Goal: Information Seeking & Learning: Learn about a topic

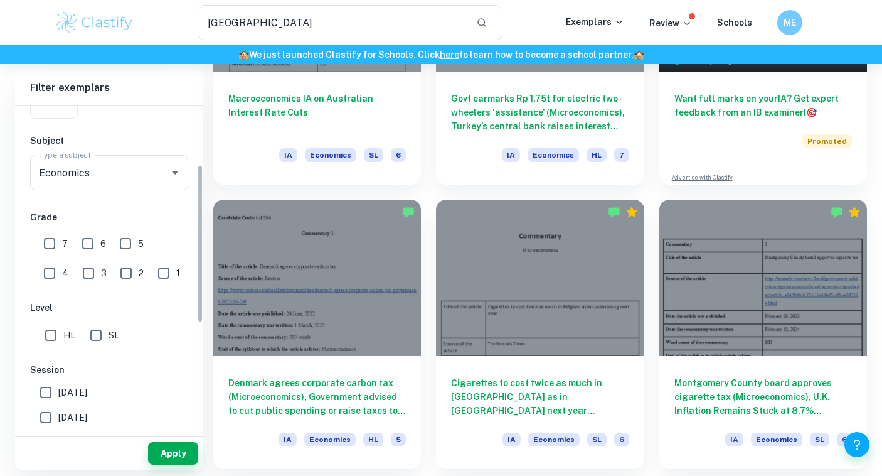
scroll to position [190, 0]
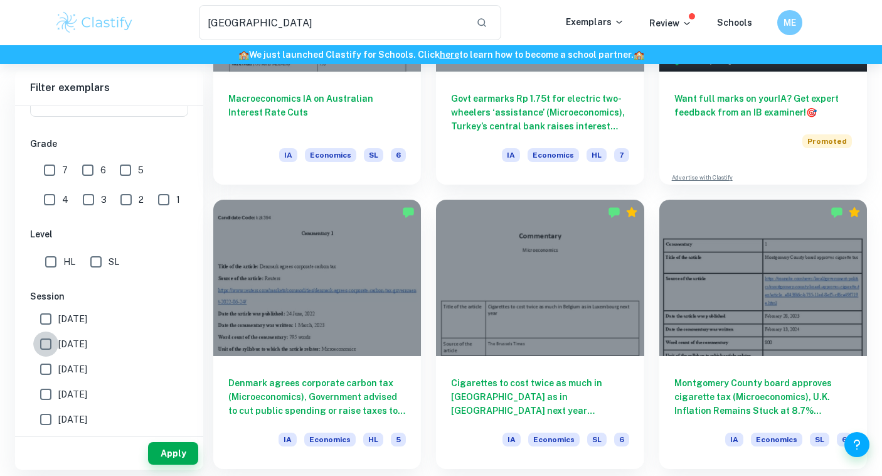
click at [46, 339] on input "[DATE]" at bounding box center [45, 343] width 25 height 25
checkbox input "true"
click at [48, 321] on input "[DATE]" at bounding box center [45, 318] width 25 height 25
checkbox input "true"
click at [51, 368] on input "[DATE]" at bounding box center [45, 368] width 25 height 25
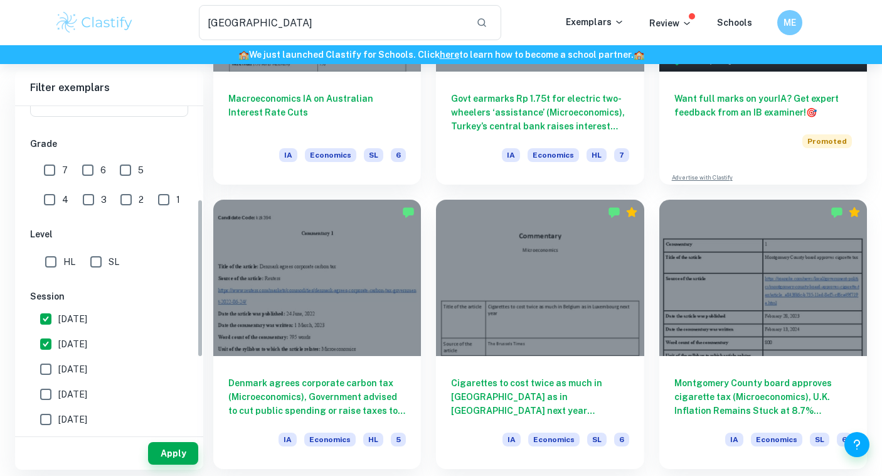
checkbox input "true"
click at [50, 397] on input "[DATE]" at bounding box center [45, 393] width 25 height 25
checkbox input "true"
click at [166, 449] on button "Apply" at bounding box center [173, 453] width 50 height 23
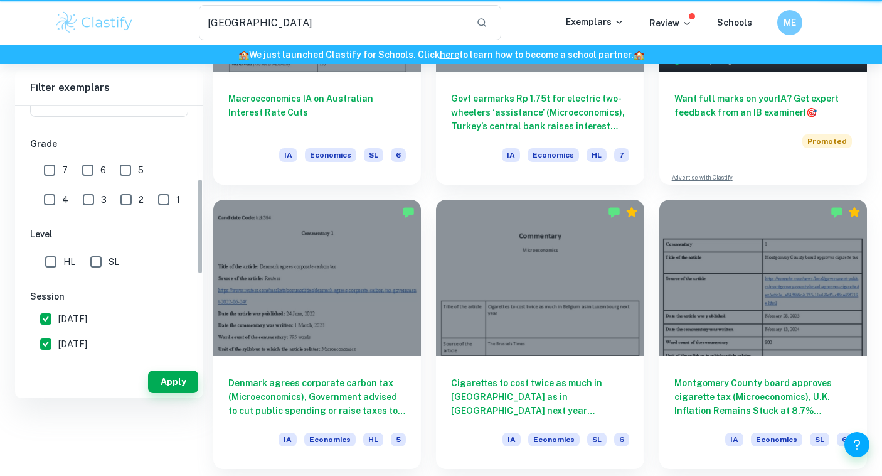
scroll to position [0, 0]
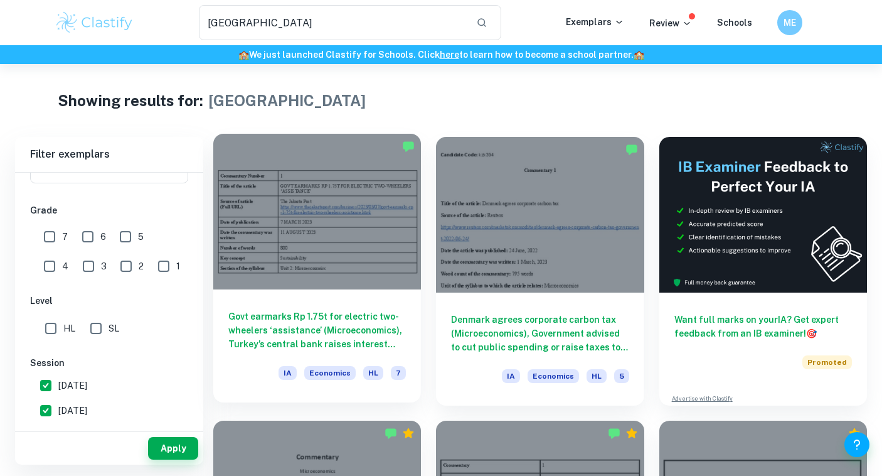
click at [377, 286] on div at bounding box center [317, 212] width 208 height 156
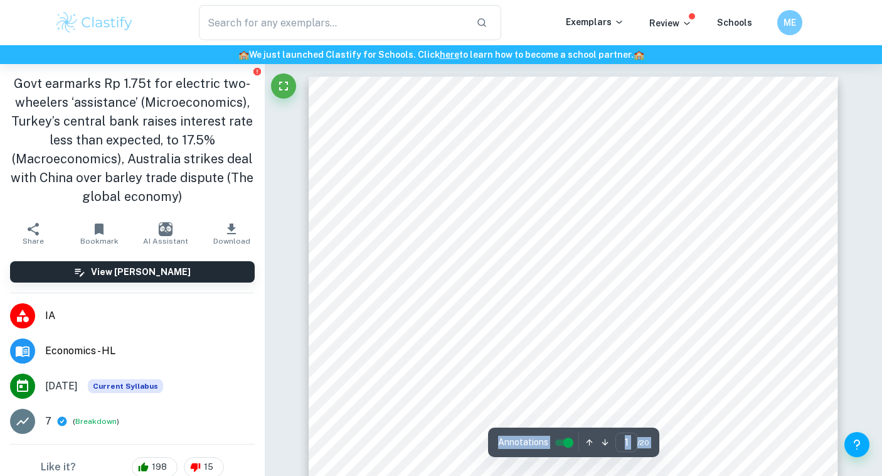
scroll to position [728, 0]
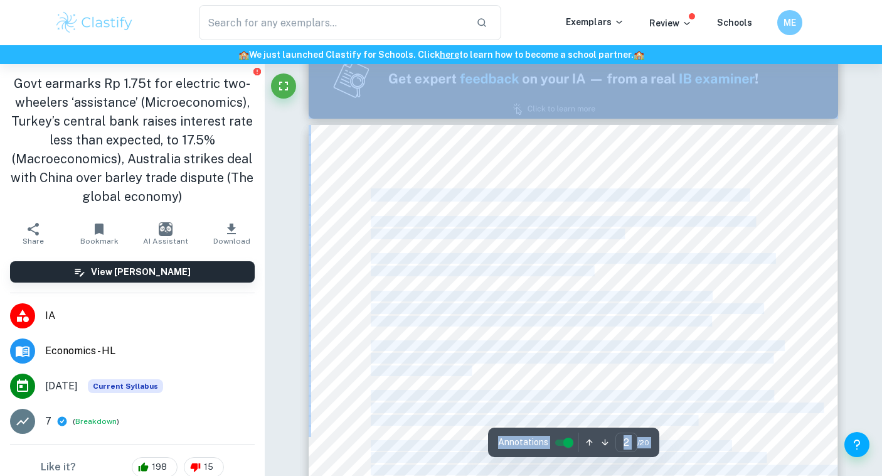
click at [491, 236] on span "two-wheelers in a bid to push electric vehicle (EV) adoption." at bounding box center [497, 233] width 252 height 9
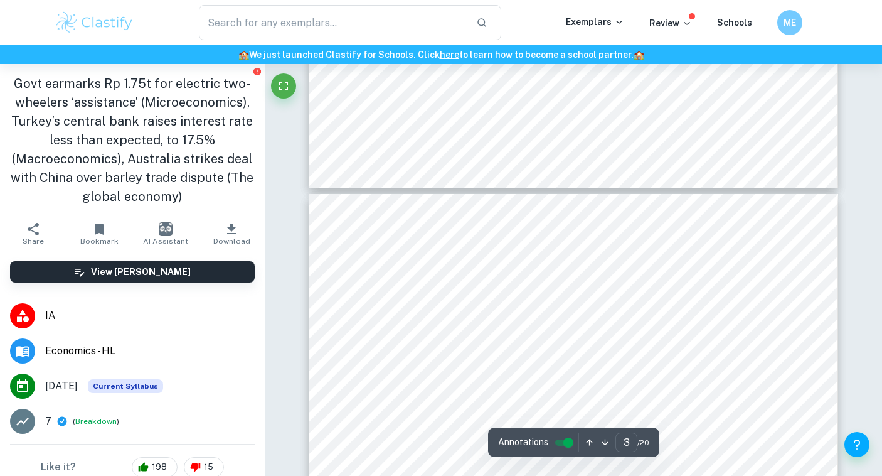
click at [482, 270] on span "year, and to 10 percent in [DATE], so as to reach the [PERSON_NAME] needed for …" at bounding box center [576, 274] width 411 height 9
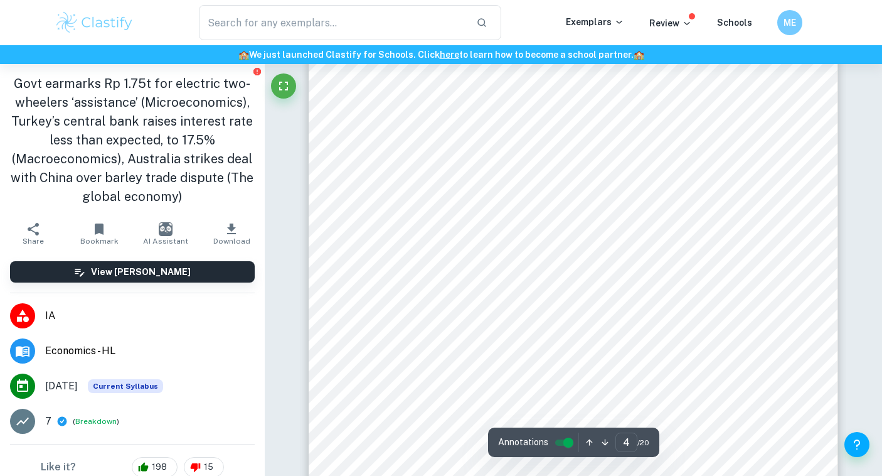
scroll to position [2288, 0]
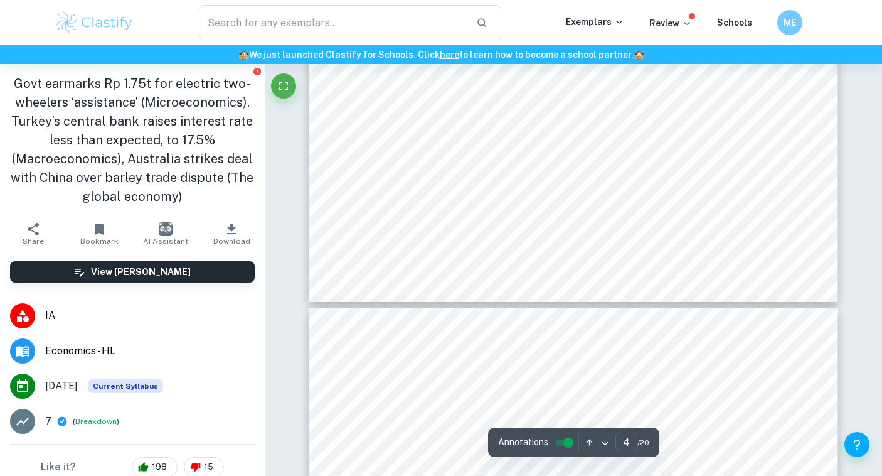
type input "5"
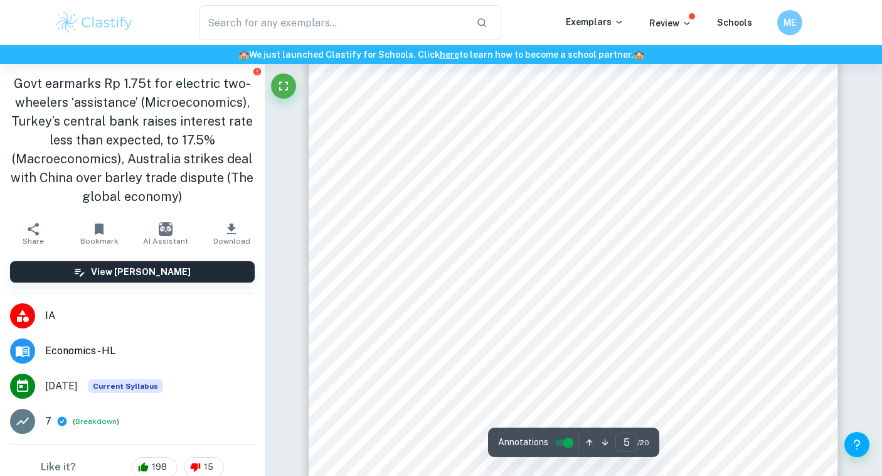
scroll to position [3076, 0]
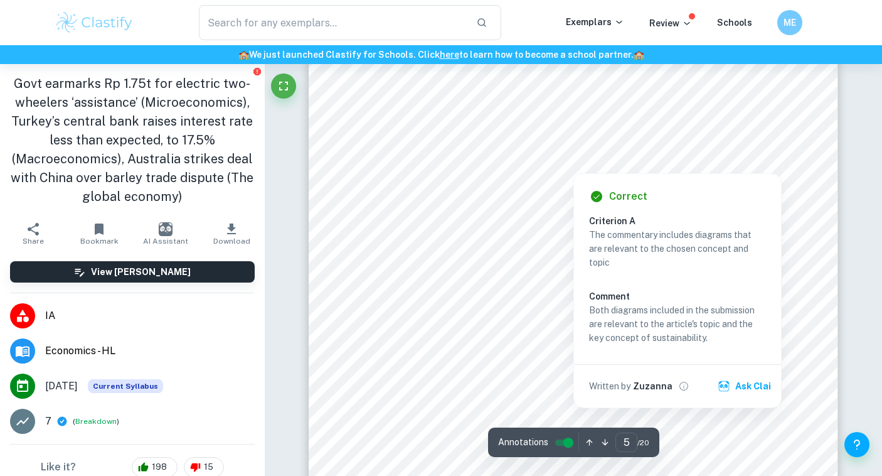
click at [533, 167] on div at bounding box center [573, 164] width 190 height 11
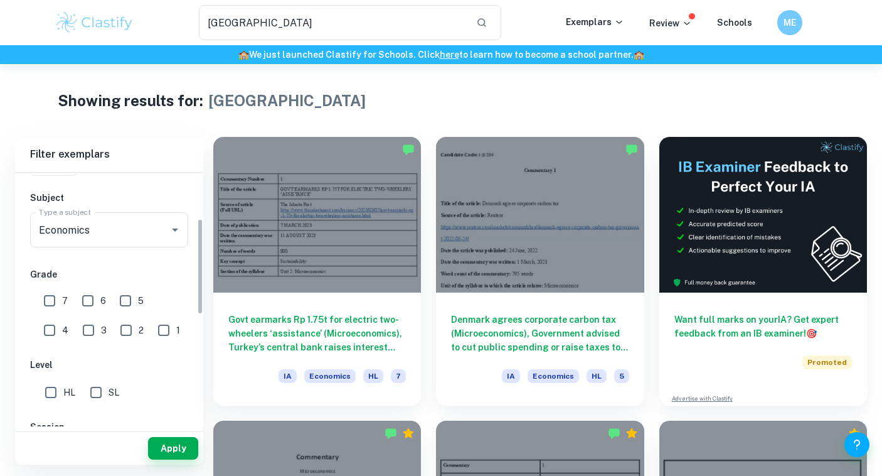
scroll to position [121, 0]
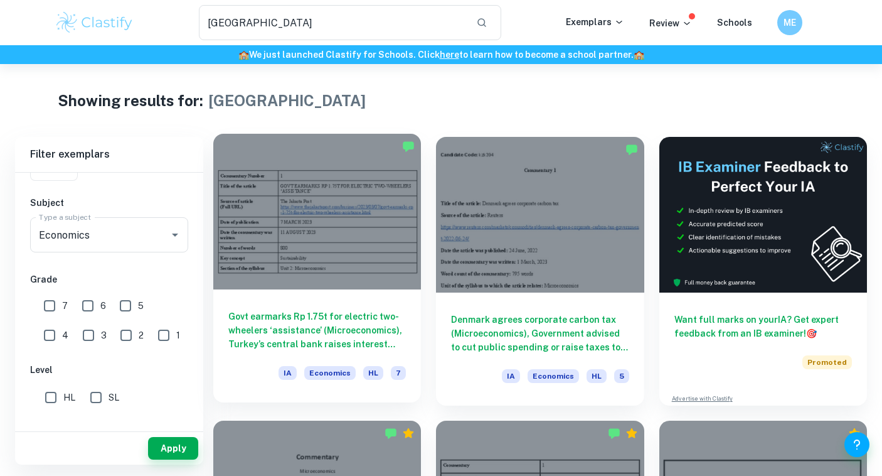
click at [397, 327] on h6 "Govt earmarks Rp 1.75t for electric two-wheelers ‘assistance’ (Microeconomics),…" at bounding box center [317, 329] width 178 height 41
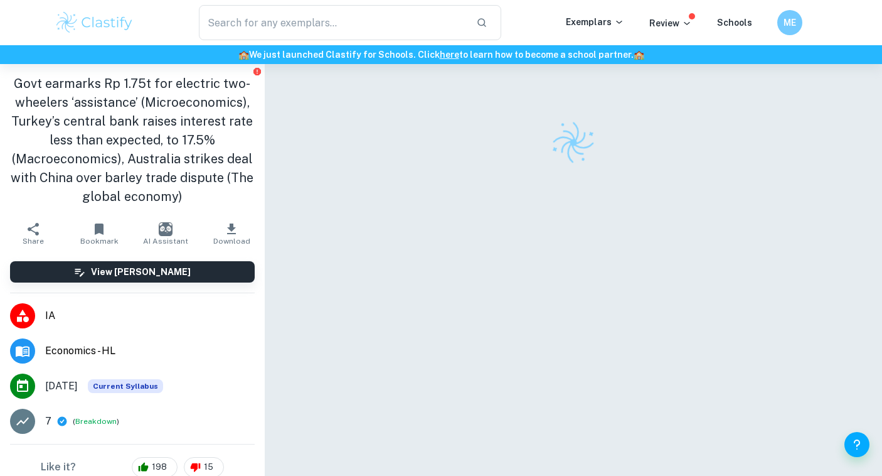
scroll to position [284, 0]
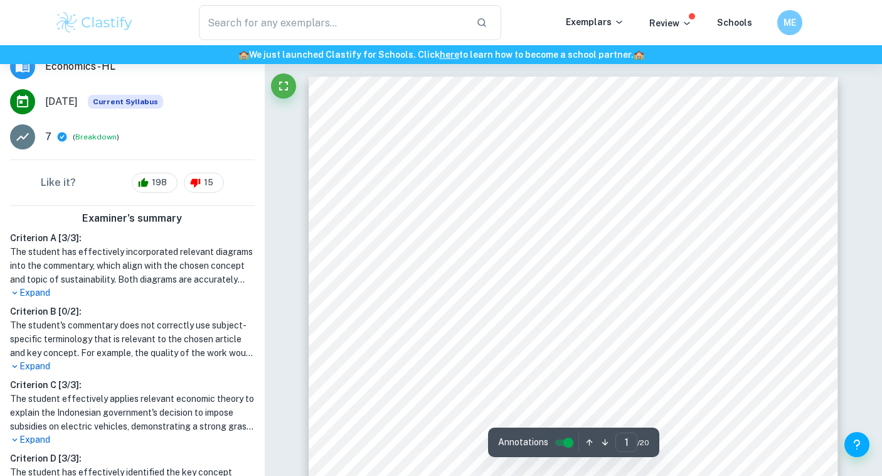
click at [36, 290] on p "Expand" at bounding box center [132, 292] width 245 height 13
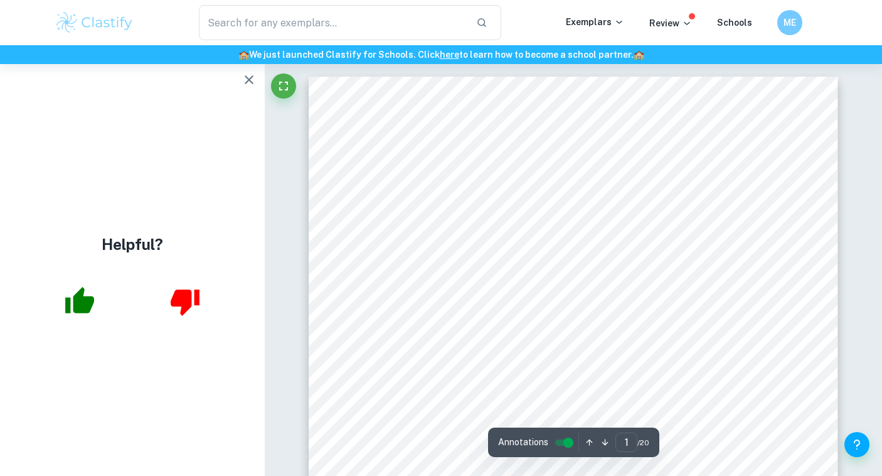
scroll to position [0, 0]
click at [247, 81] on icon "button" at bounding box center [249, 79] width 9 height 9
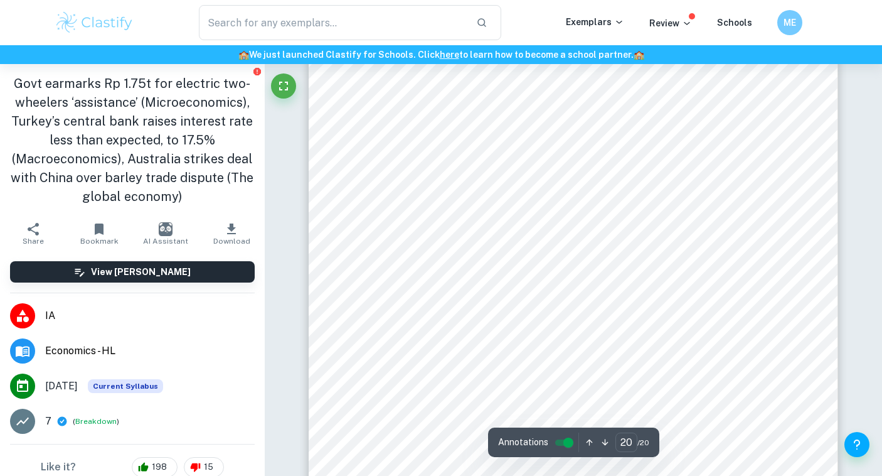
scroll to position [13240, 0]
type input "19"
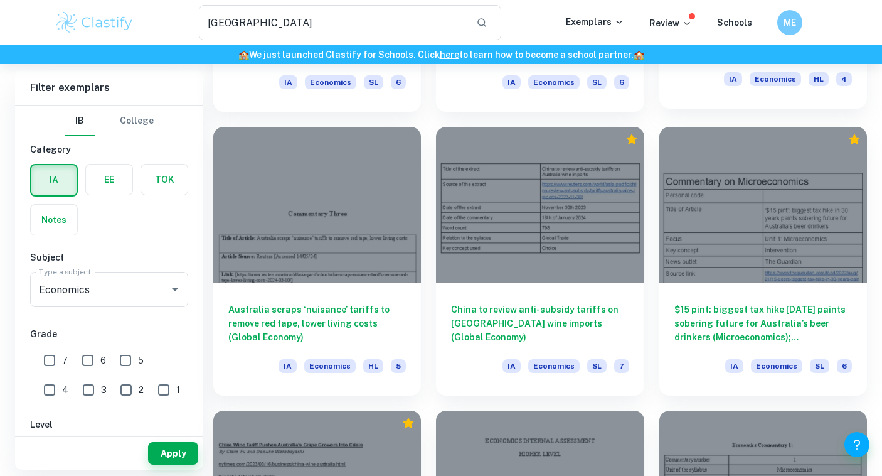
scroll to position [578, 0]
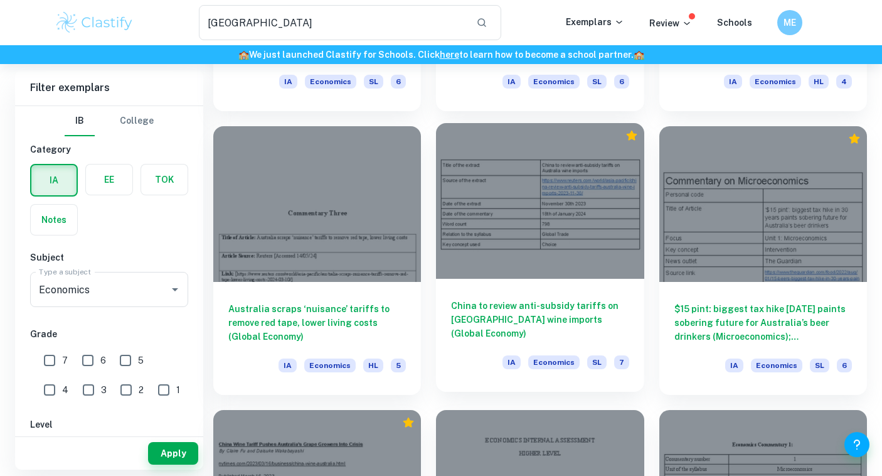
click at [556, 286] on div "China to review anti-subsidy tariffs on [GEOGRAPHIC_DATA] wine imports (Global …" at bounding box center [540, 335] width 208 height 113
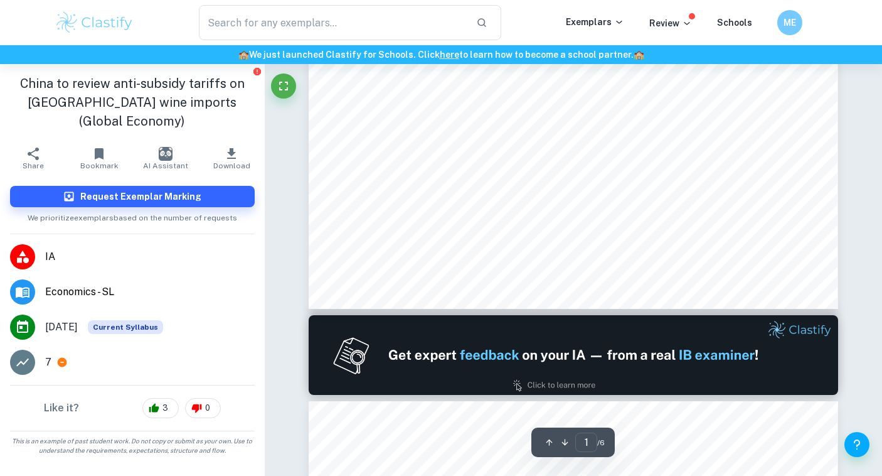
type input "2"
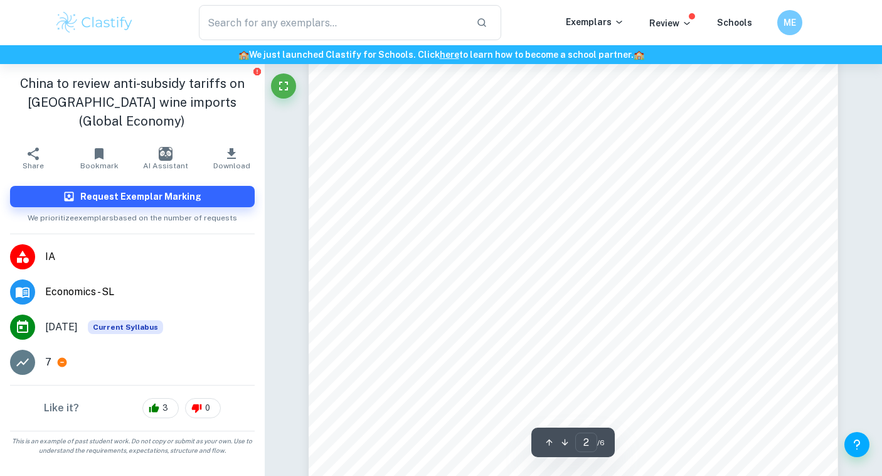
scroll to position [1037, 0]
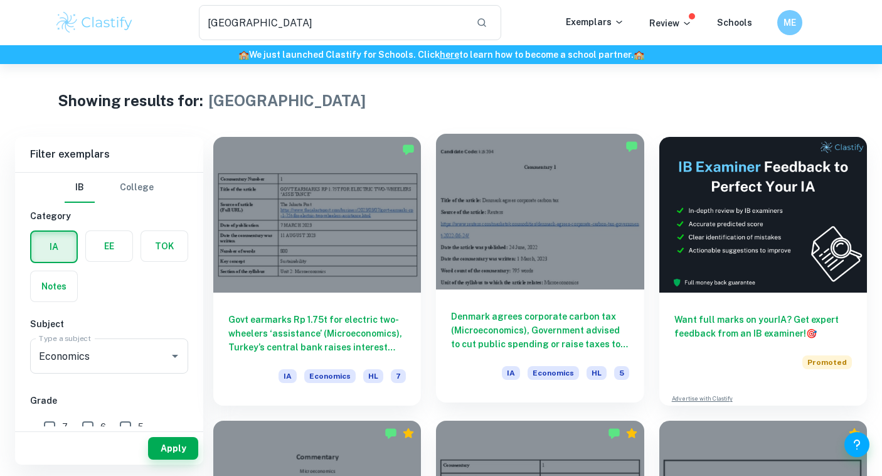
click at [570, 309] on div "Denmark agrees corporate carbon tax (Microeconomics), Government advised to cut…" at bounding box center [540, 345] width 208 height 113
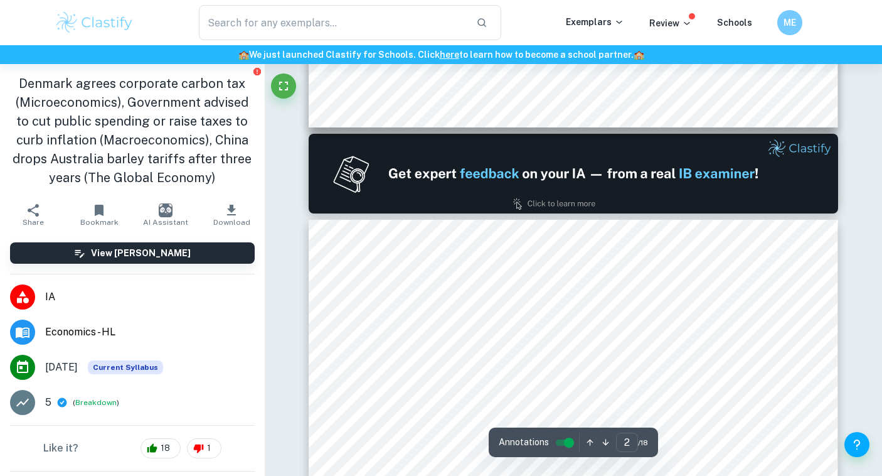
scroll to position [700, 0]
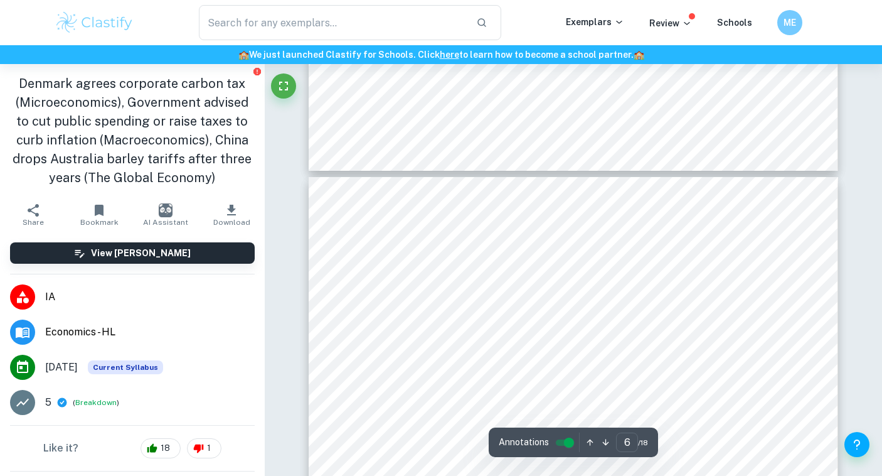
type input "7"
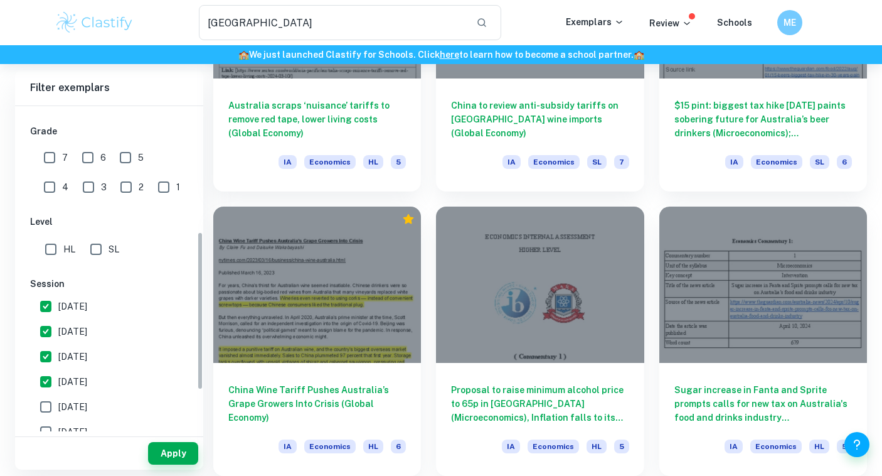
scroll to position [274, 0]
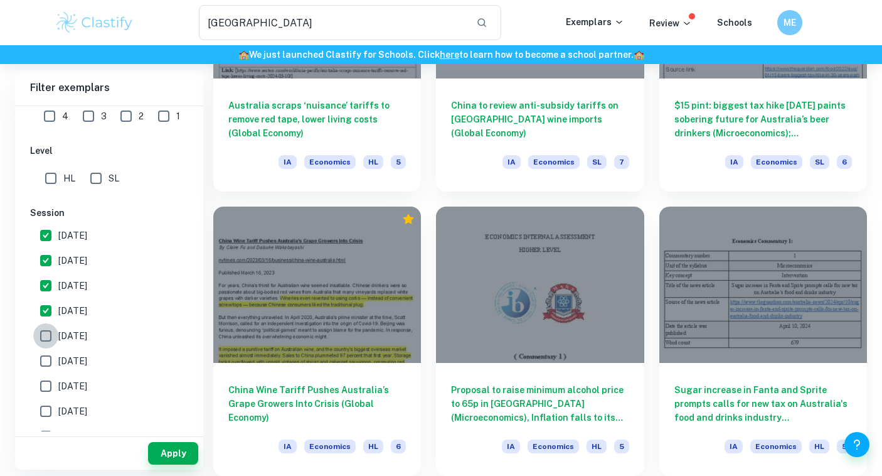
click at [48, 334] on input "[DATE]" at bounding box center [45, 335] width 25 height 25
checkbox input "true"
click at [51, 359] on input "[DATE]" at bounding box center [45, 360] width 25 height 25
checkbox input "true"
click at [50, 380] on input "[DATE]" at bounding box center [45, 385] width 25 height 25
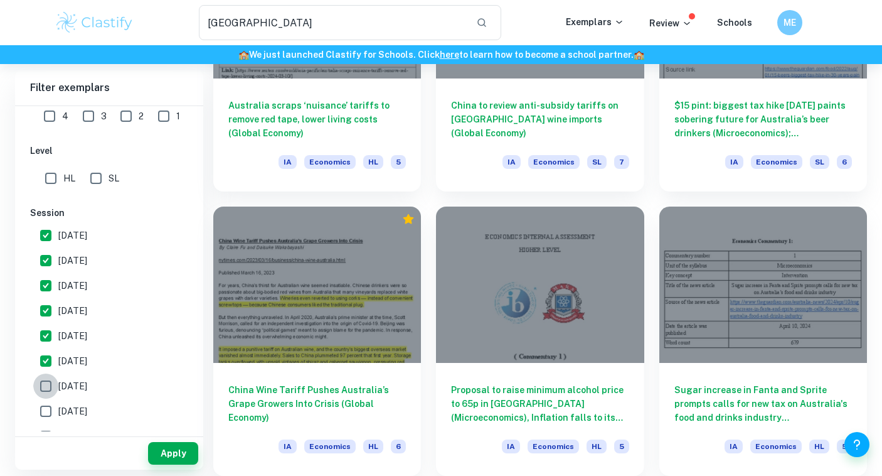
checkbox input "true"
click at [48, 242] on input "[DATE]" at bounding box center [45, 235] width 25 height 25
checkbox input "false"
click at [50, 260] on input "[DATE]" at bounding box center [45, 260] width 25 height 25
checkbox input "false"
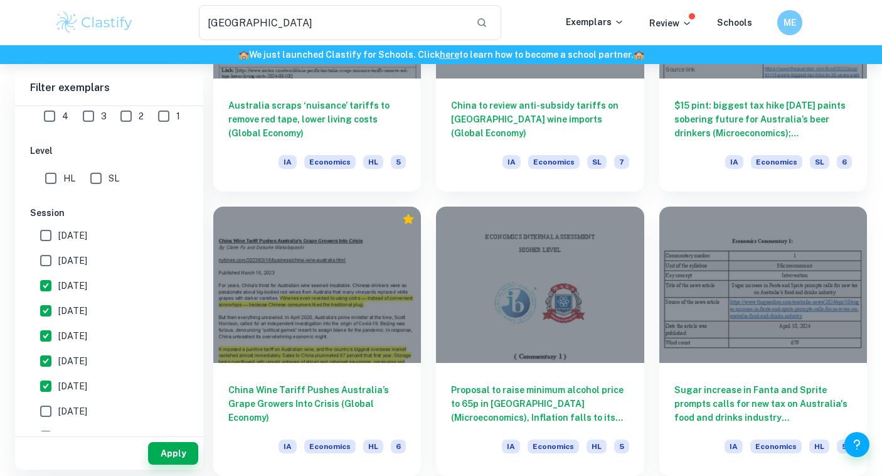
click at [42, 285] on input "[DATE]" at bounding box center [45, 285] width 25 height 25
checkbox input "false"
click at [42, 302] on input "[DATE]" at bounding box center [45, 310] width 25 height 25
checkbox input "false"
click at [42, 327] on input "[DATE]" at bounding box center [45, 335] width 25 height 25
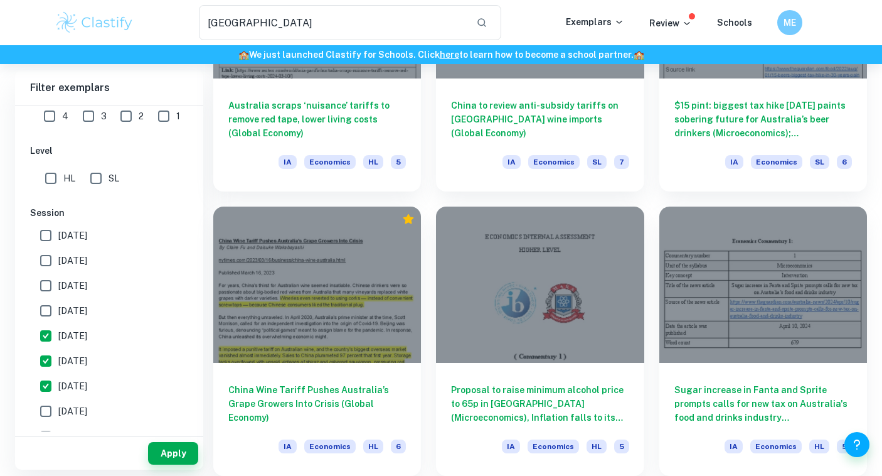
checkbox input "false"
click at [45, 365] on input "[DATE]" at bounding box center [45, 360] width 25 height 25
checkbox input "false"
click at [45, 388] on input "[DATE]" at bounding box center [45, 385] width 25 height 25
checkbox input "false"
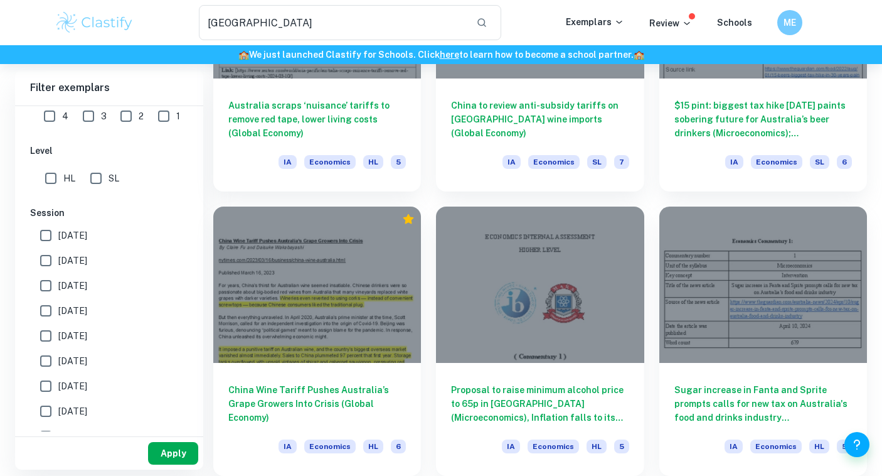
click at [163, 450] on button "Apply" at bounding box center [173, 453] width 50 height 23
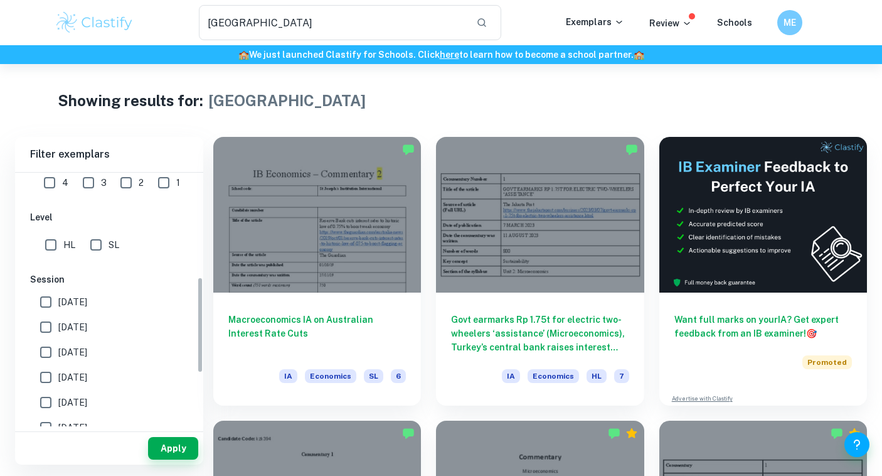
scroll to position [0, 0]
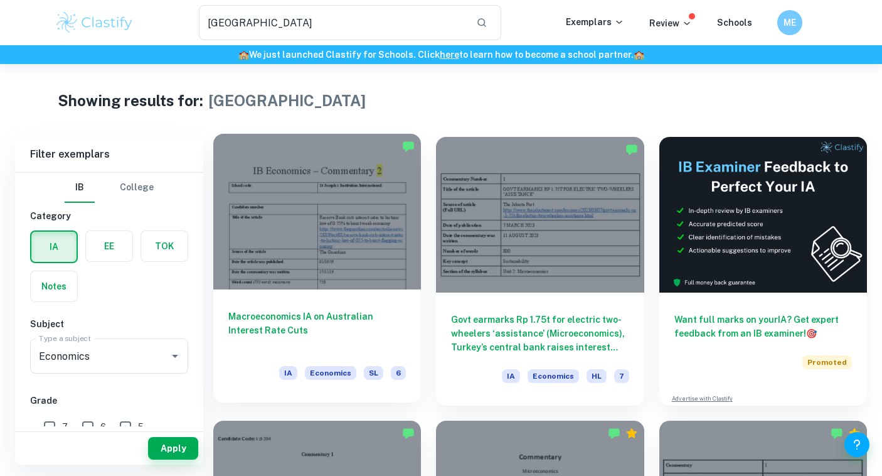
click at [336, 295] on div "Macroeconomics IA on Australian Interest Rate Cuts IA Economics SL 6" at bounding box center [317, 345] width 208 height 113
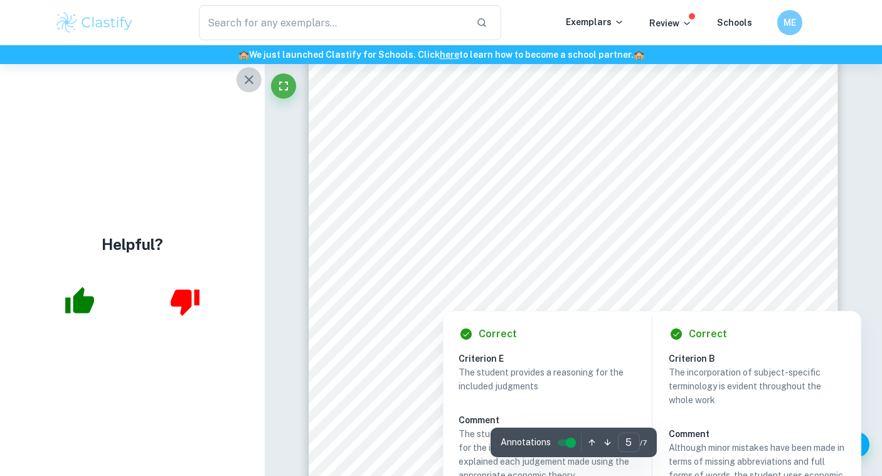
click at [241, 78] on button "button" at bounding box center [248, 79] width 25 height 25
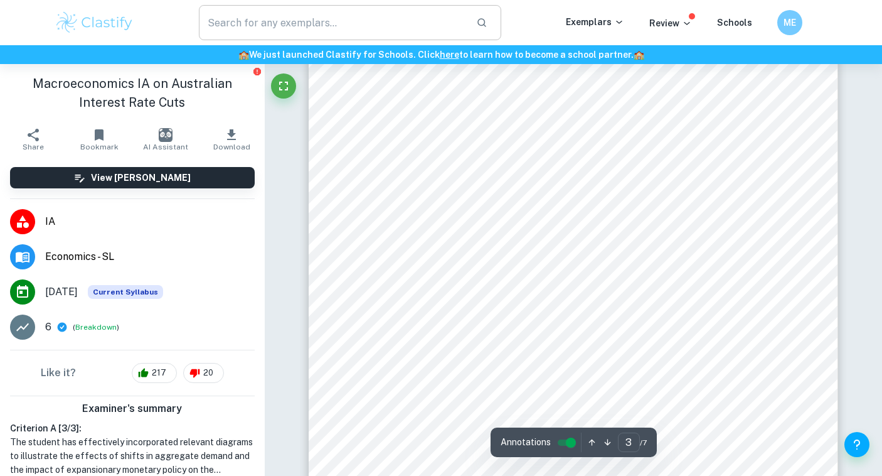
scroll to position [1392, 0]
type input "1"
